Goal: Task Accomplishment & Management: Manage account settings

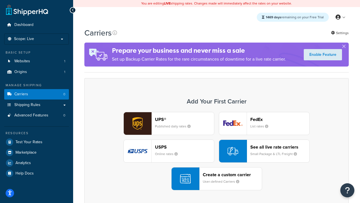
click at [217, 151] on div "UPS® Published daily rates FedEx List rates USPS Online rates See all live rate…" at bounding box center [216, 151] width 253 height 78
click at [280, 119] on header "FedEx" at bounding box center [279, 119] width 59 height 5
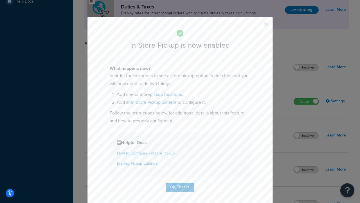
click at [258, 26] on button "button" at bounding box center [257, 26] width 1 height 1
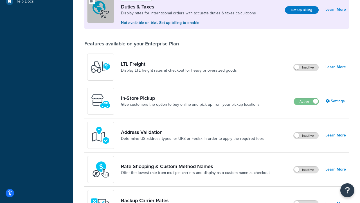
scroll to position [172, 0]
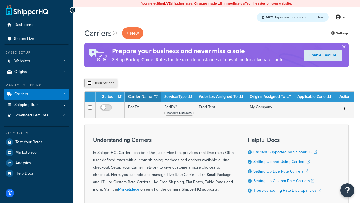
click at [90, 83] on input "checkbox" at bounding box center [90, 83] width 4 height 4
checkbox input "true"
click at [151, 83] on button "Delete" at bounding box center [149, 83] width 19 height 8
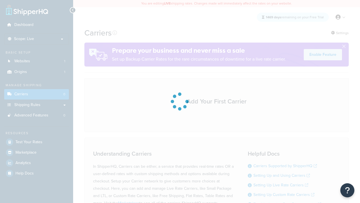
scroll to position [50, 0]
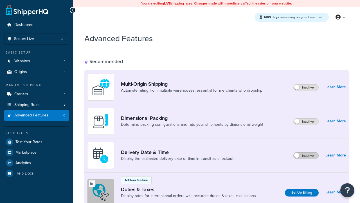
click at [306, 155] on label "Inactive" at bounding box center [306, 155] width 25 height 7
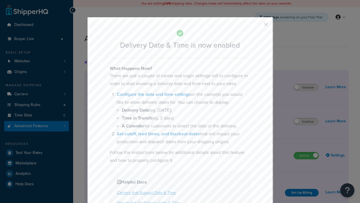
click at [258, 26] on button "button" at bounding box center [257, 26] width 1 height 1
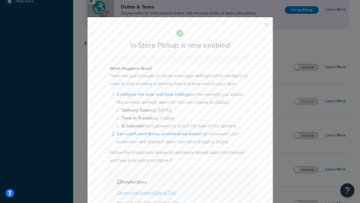
scroll to position [193, 0]
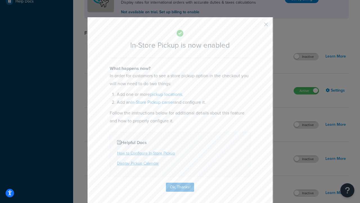
click at [258, 26] on button "button" at bounding box center [257, 26] width 1 height 1
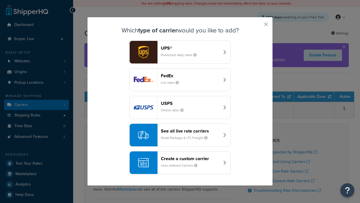
click at [180, 162] on div "Create a custom carrier User-defined Carriers" at bounding box center [190, 163] width 59 height 14
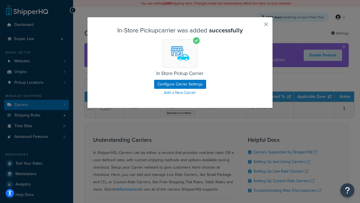
click at [258, 26] on button "button" at bounding box center [257, 26] width 1 height 1
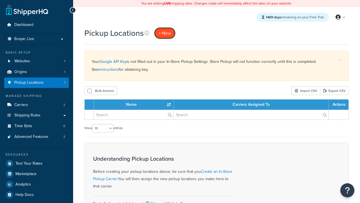
click at [165, 33] on span "+ New" at bounding box center [165, 33] width 12 height 6
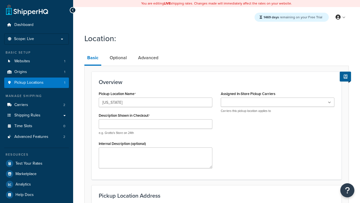
type input "[US_STATE]"
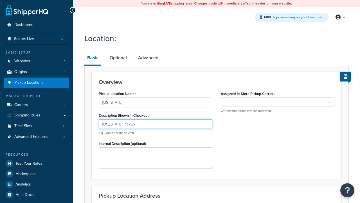
type input "California Pickup"
click at [278, 102] on ul at bounding box center [278, 101] width 114 height 9
type input "3385 Michelson Drive"
type input "Suite B"
type input "Irvine"
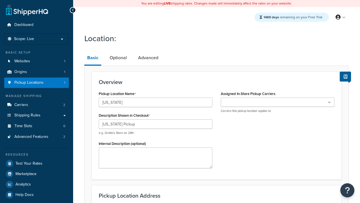
select select "5"
type input "Irvine"
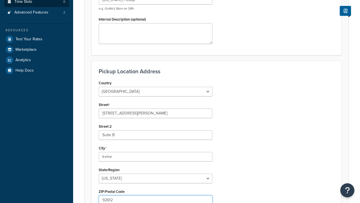
type input "92612"
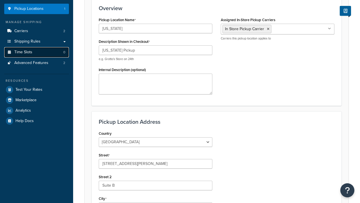
scroll to position [0, 0]
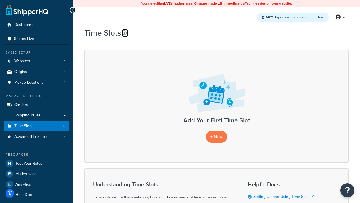
click at [124, 33] on icon at bounding box center [124, 32] width 5 height 5
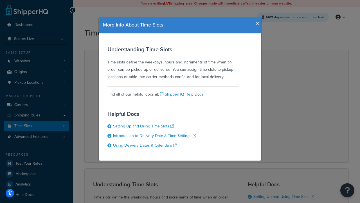
click at [256, 21] on icon "button" at bounding box center [258, 23] width 4 height 5
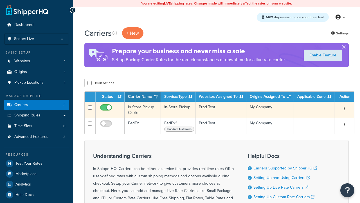
click at [345, 109] on icon "button" at bounding box center [344, 108] width 1 height 4
click at [0, 0] on link "Delete" at bounding box center [0, 0] width 0 height 0
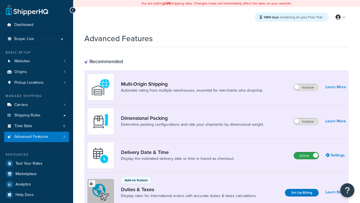
click at [307, 155] on label "Active" at bounding box center [306, 155] width 25 height 7
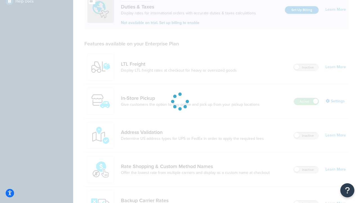
scroll to position [172, 0]
